Goal: Transaction & Acquisition: Book appointment/travel/reservation

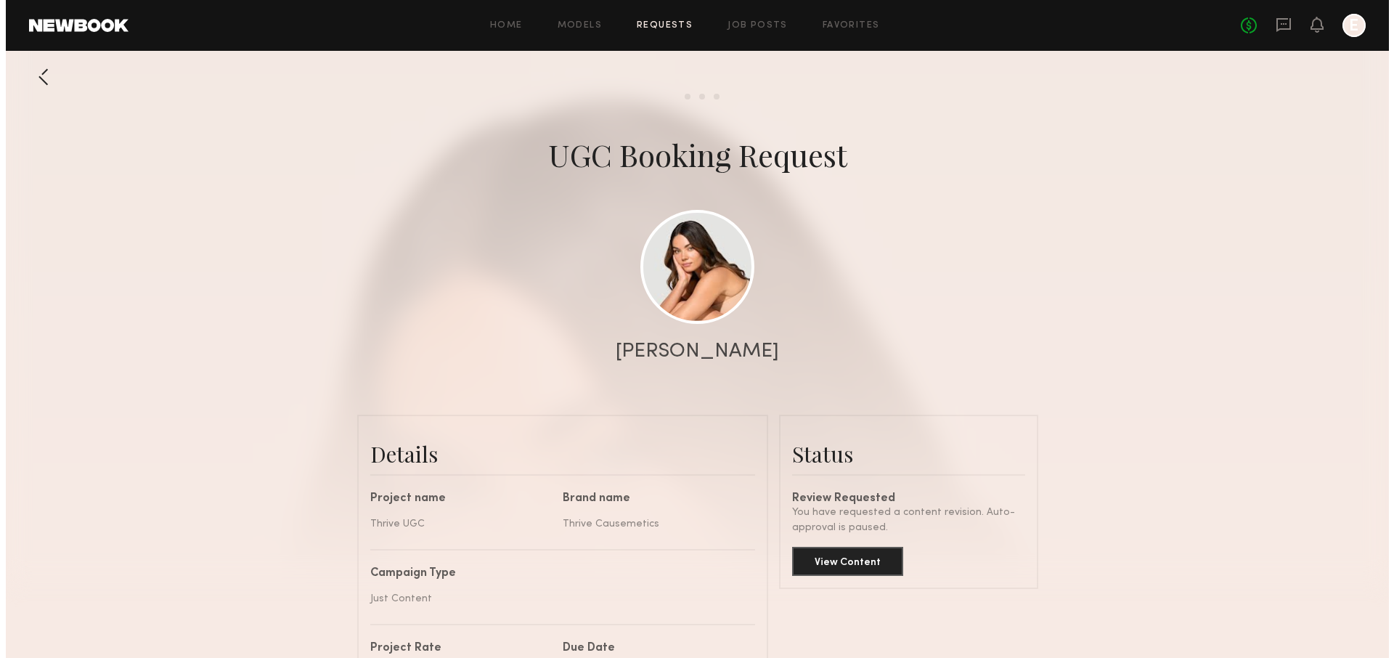
scroll to position [1909, 0]
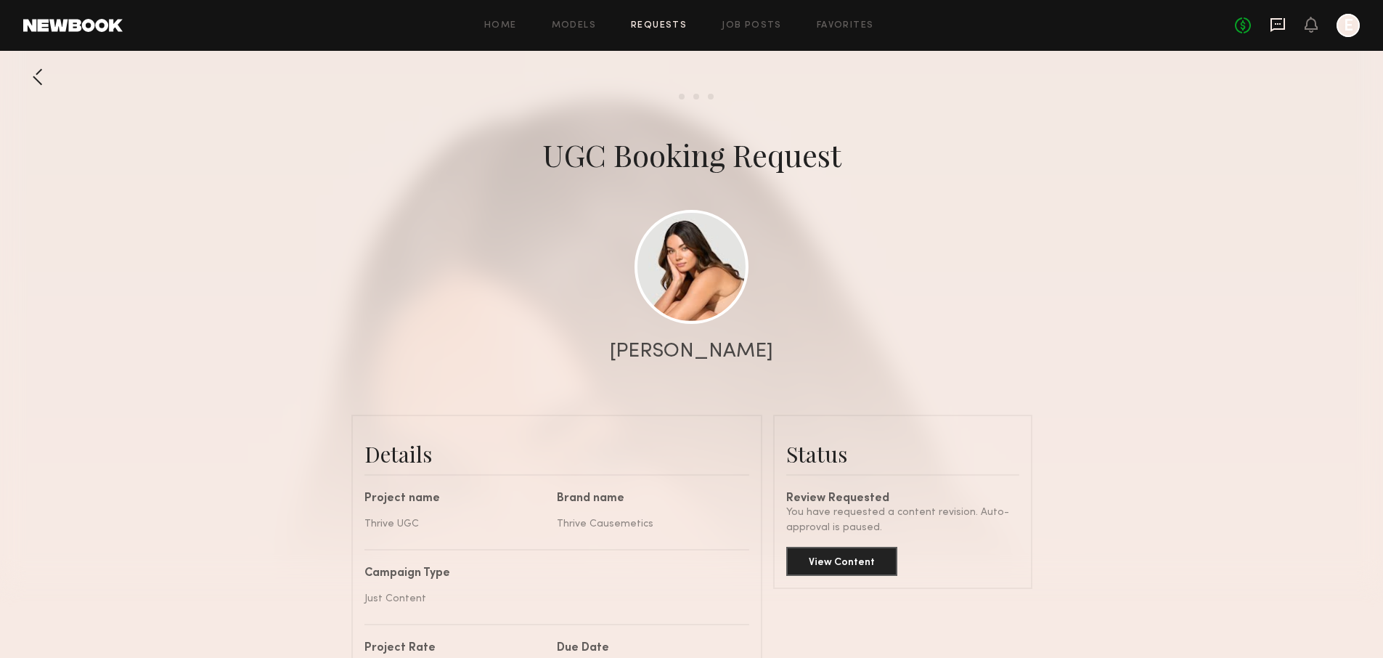
click at [1276, 27] on icon at bounding box center [1277, 25] width 16 height 16
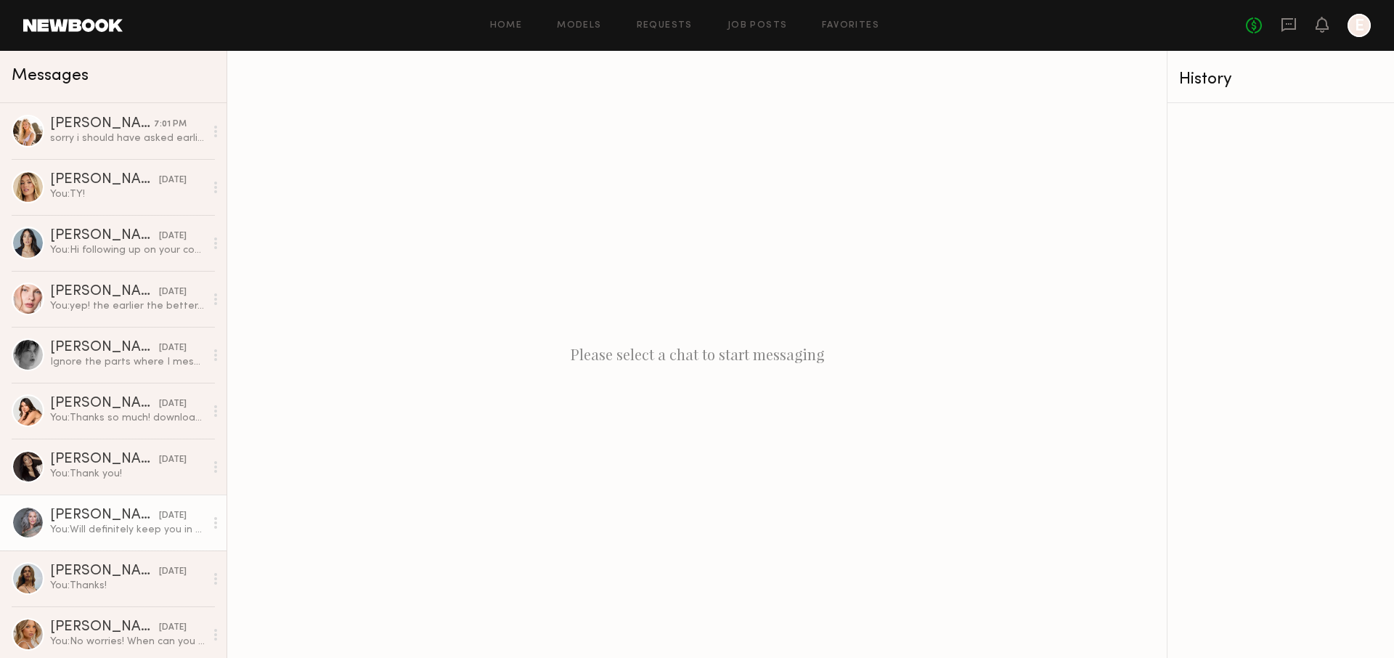
click at [112, 504] on link "[PERSON_NAME] [DATE] You: Will definitely keep you in mind :)" at bounding box center [113, 522] width 226 height 56
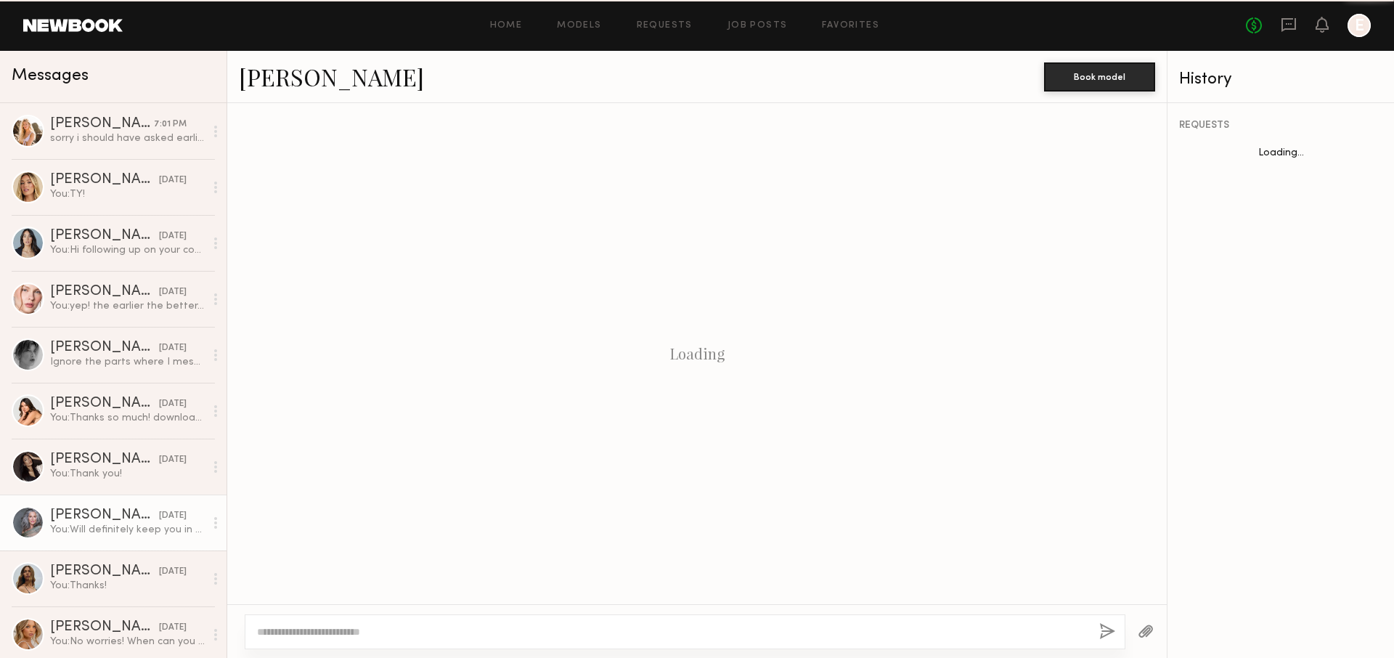
scroll to position [826, 0]
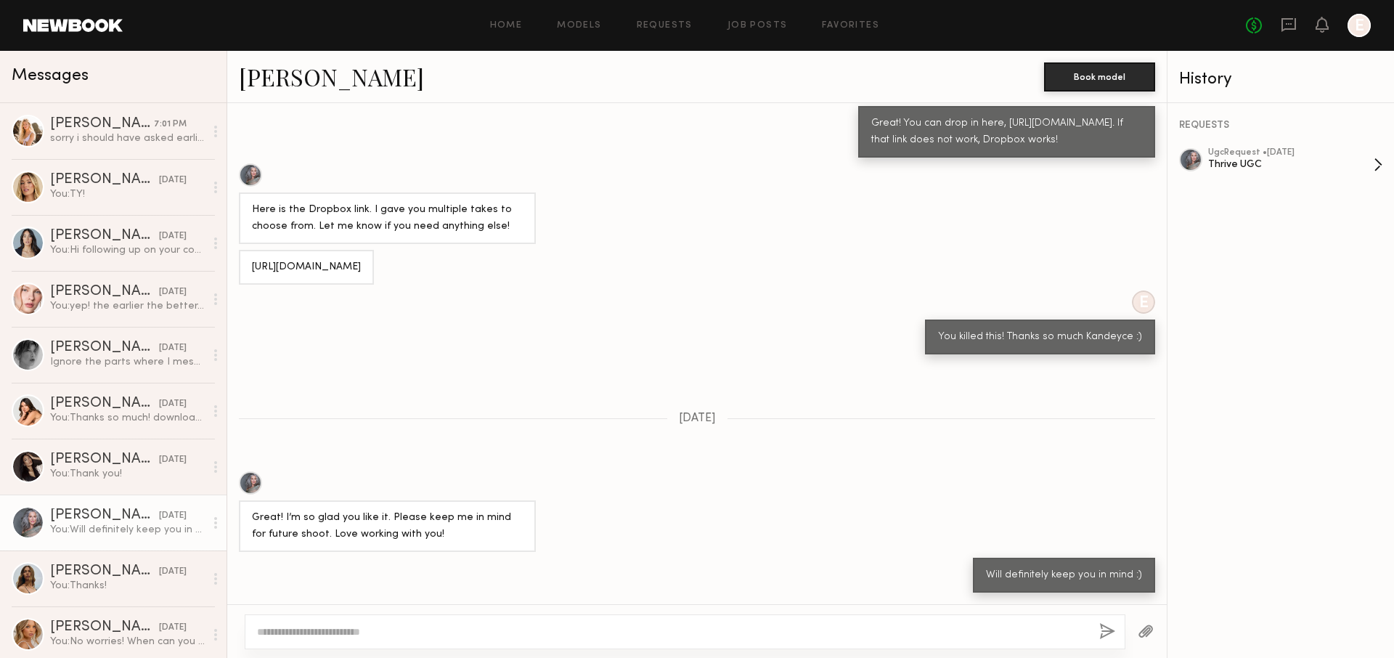
click at [1277, 154] on div "ugc Request • [DATE]" at bounding box center [1290, 152] width 165 height 9
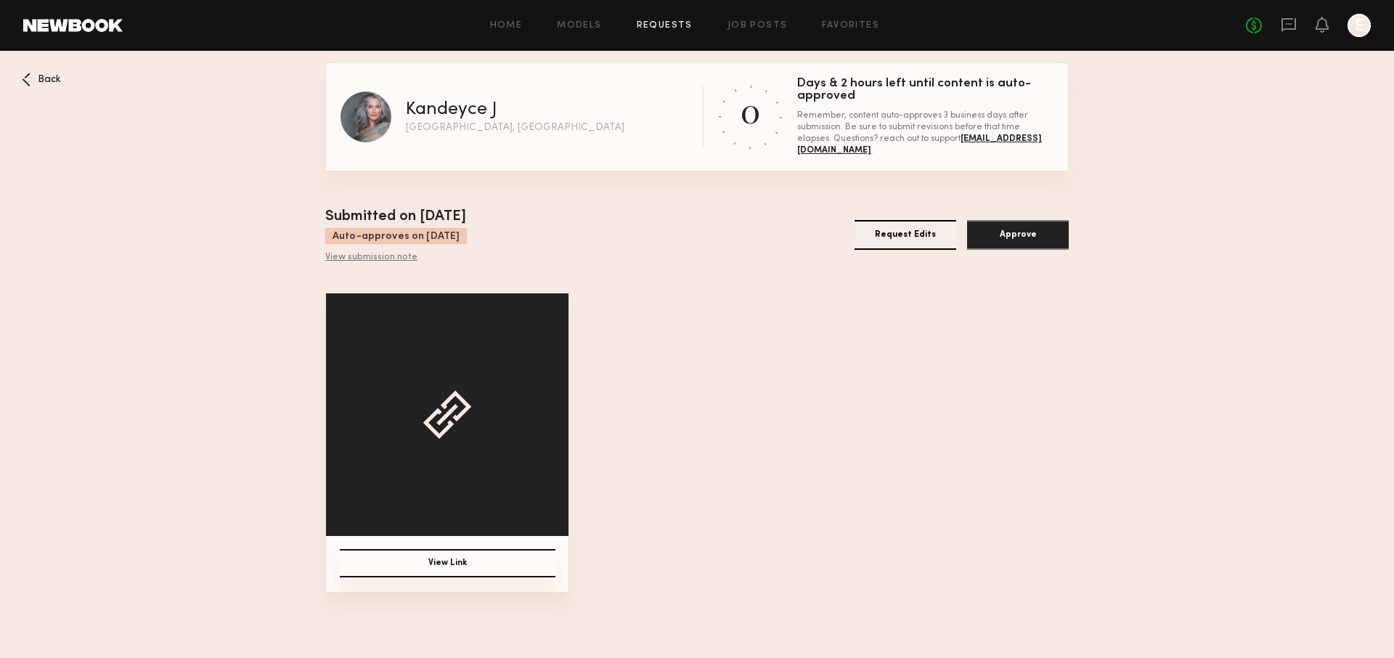
click at [1032, 242] on button "Approve" at bounding box center [1018, 235] width 102 height 30
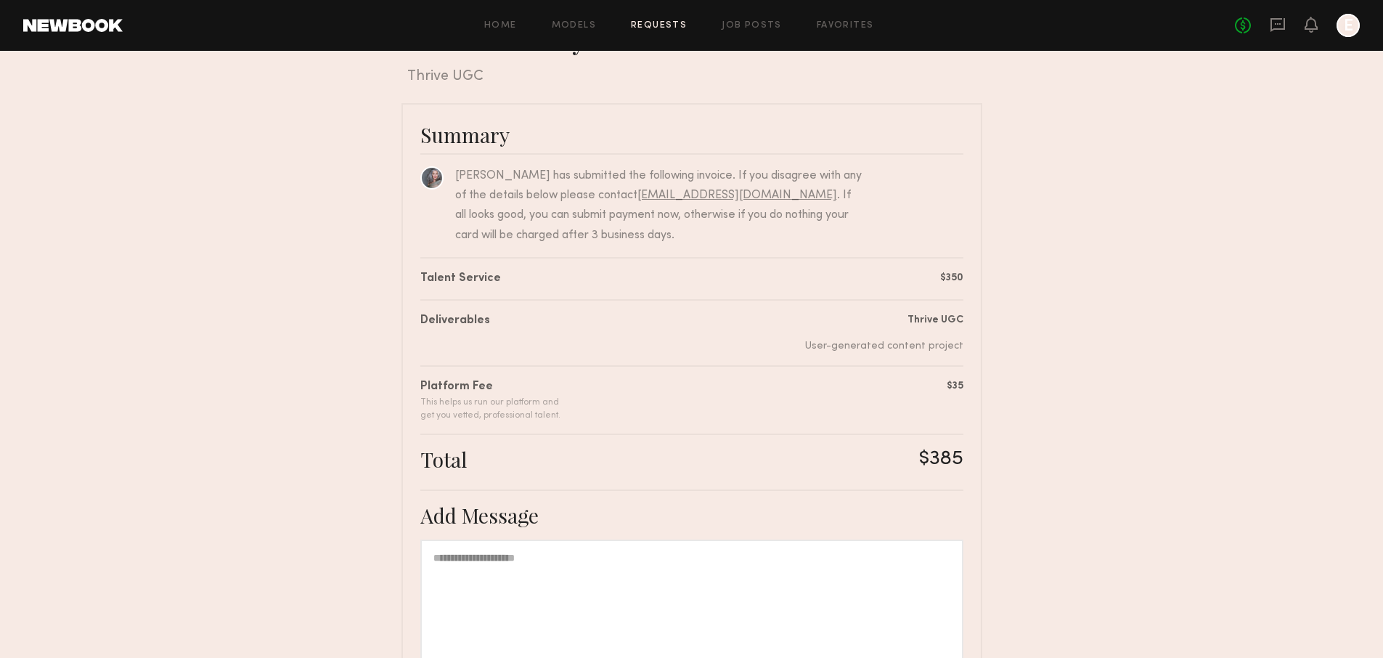
scroll to position [216, 0]
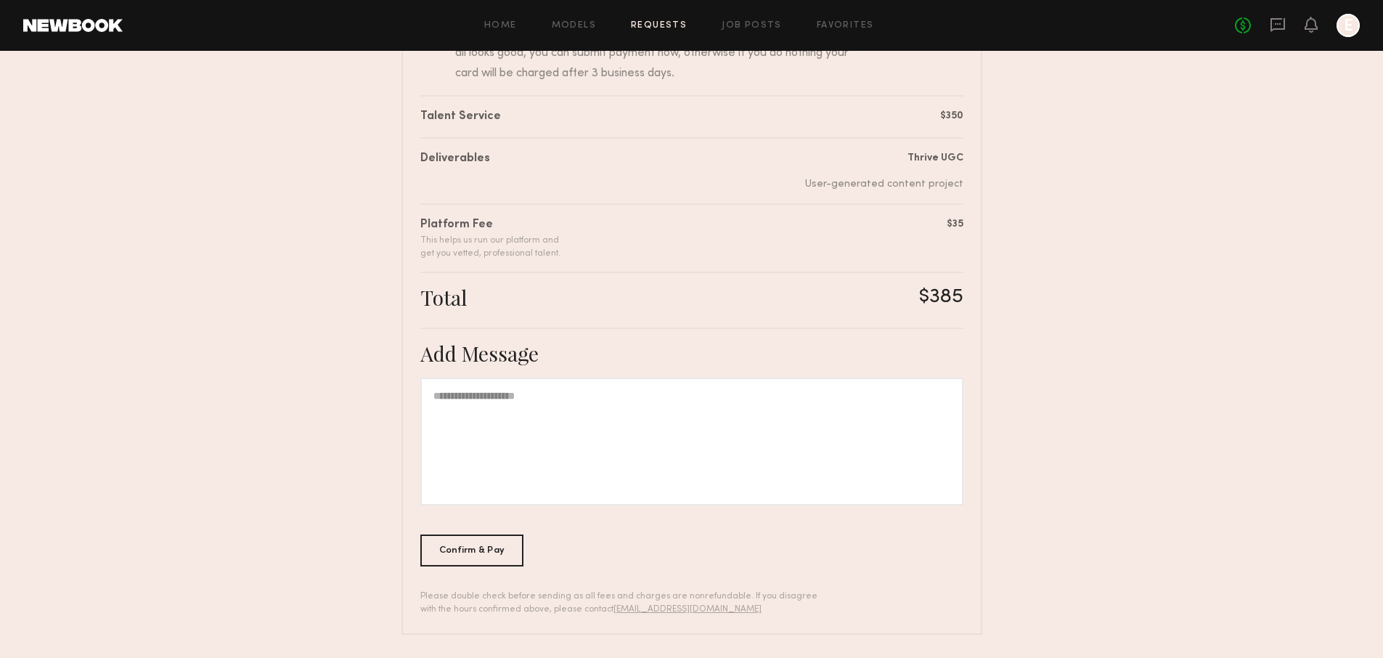
click at [488, 558] on div "Confirm & Pay" at bounding box center [472, 550] width 104 height 32
